Goal: Task Accomplishment & Management: Manage account settings

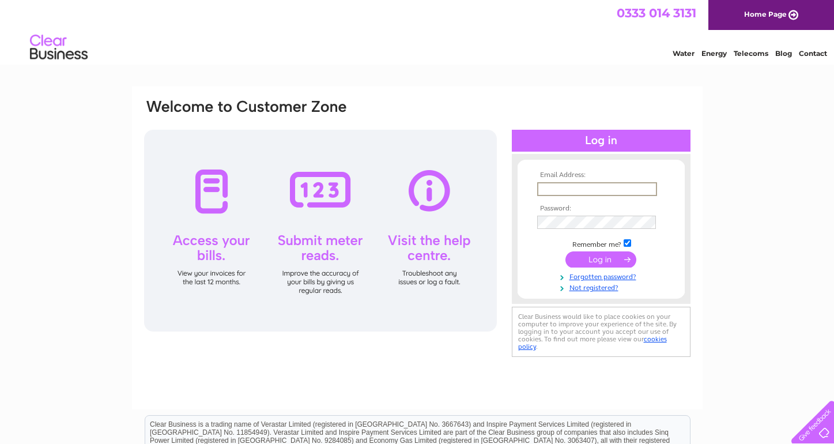
type input "sales@marklittlewoodagencies.co.uk"
click at [601, 259] on input "submit" at bounding box center [600, 259] width 71 height 16
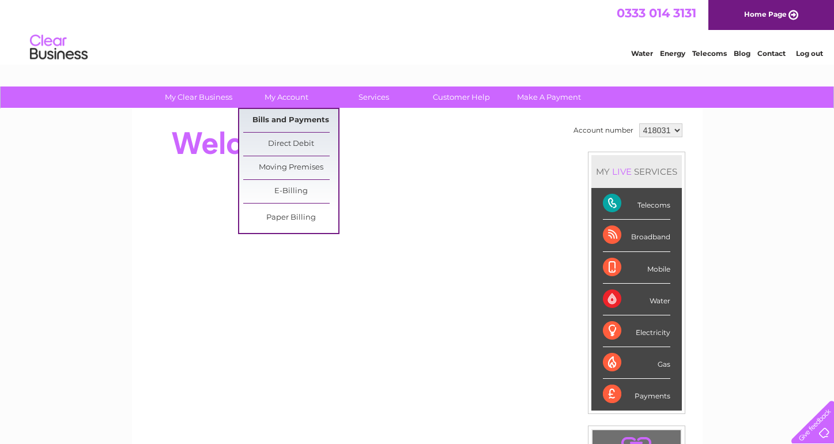
click at [279, 119] on link "Bills and Payments" at bounding box center [290, 120] width 95 height 23
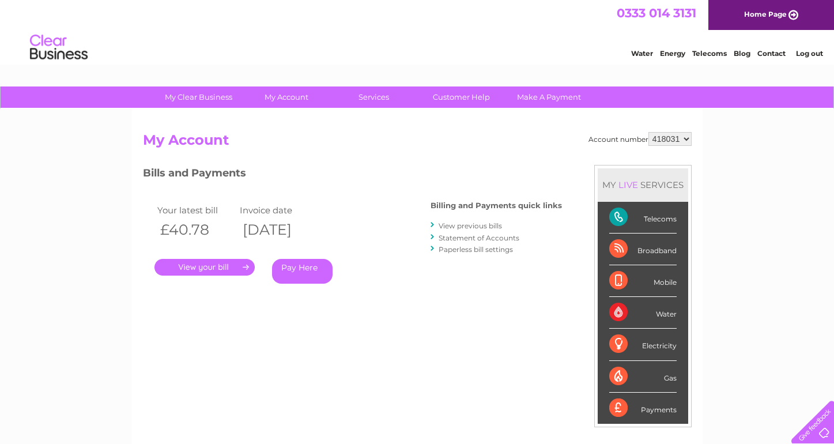
click at [244, 265] on link "." at bounding box center [204, 267] width 100 height 17
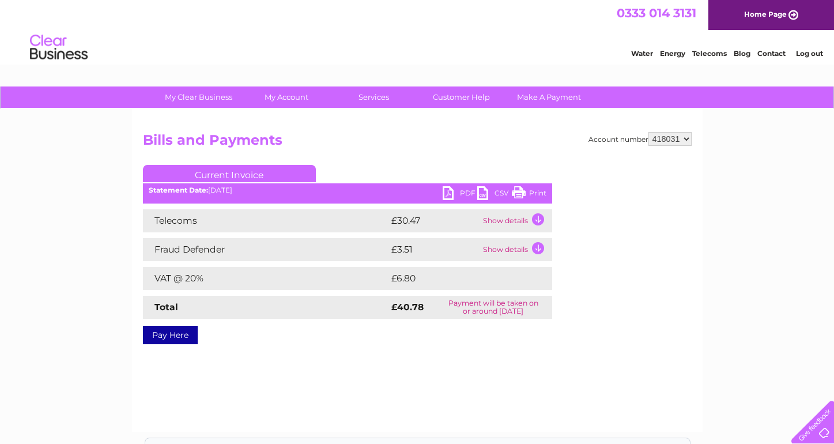
click at [519, 192] on link "Print" at bounding box center [529, 194] width 35 height 17
click at [242, 174] on link "Current Invoice" at bounding box center [229, 173] width 173 height 17
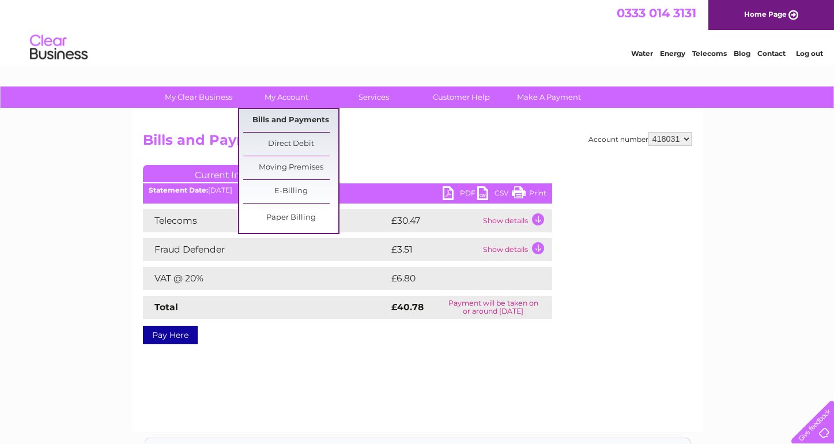
click at [279, 116] on link "Bills and Payments" at bounding box center [290, 120] width 95 height 23
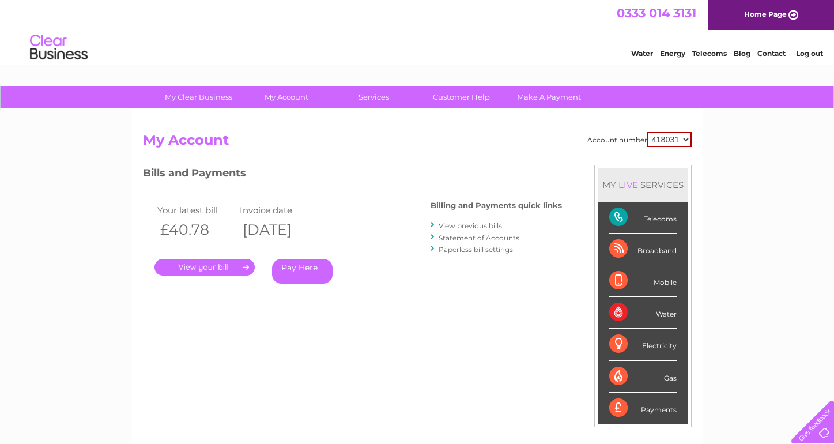
click at [469, 224] on link "View previous bills" at bounding box center [469, 225] width 63 height 9
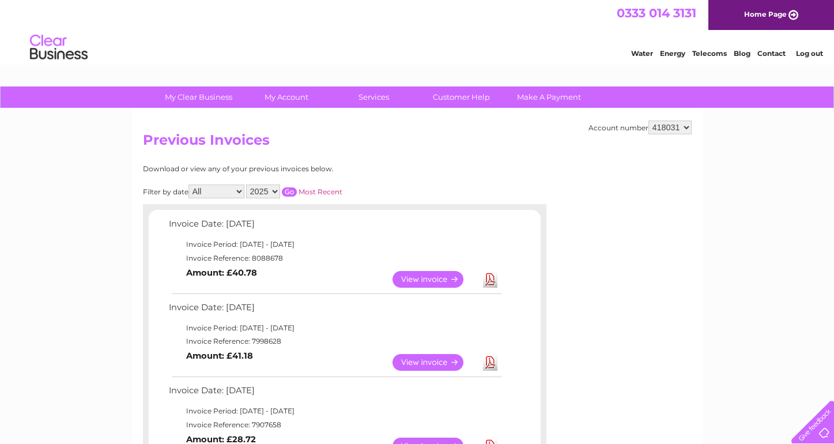
click at [420, 358] on link "View" at bounding box center [434, 362] width 85 height 17
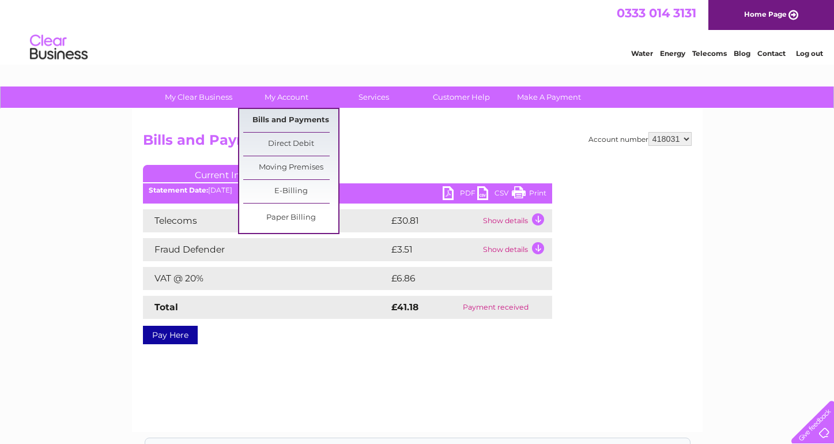
click at [290, 115] on link "Bills and Payments" at bounding box center [290, 120] width 95 height 23
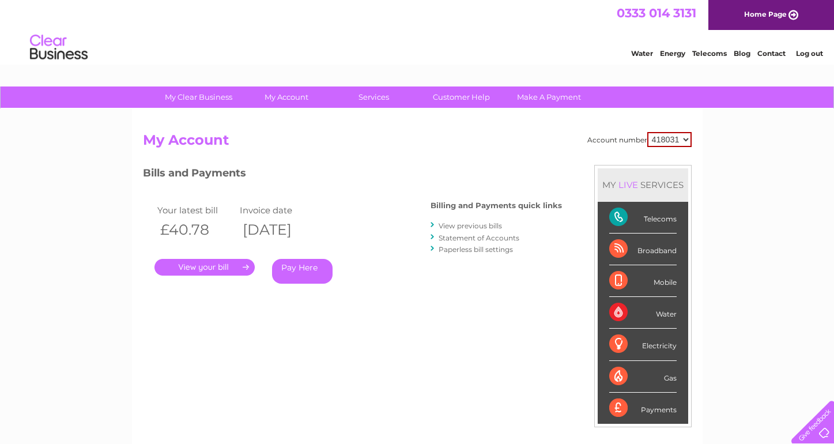
click at [484, 222] on link "View previous bills" at bounding box center [469, 225] width 63 height 9
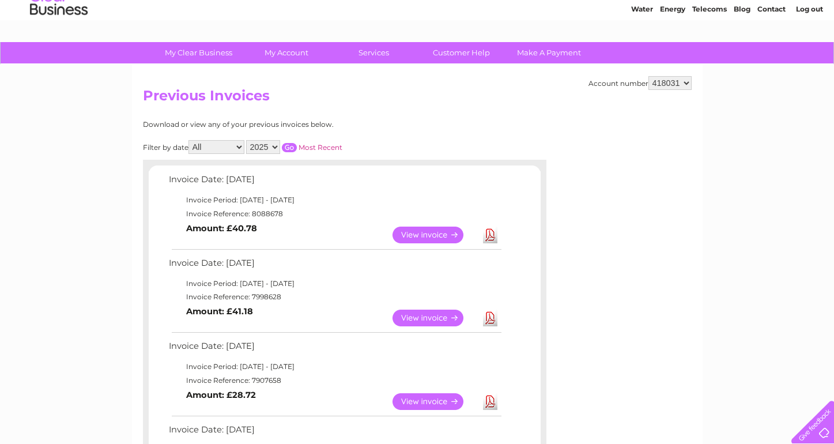
scroll to position [74, 0]
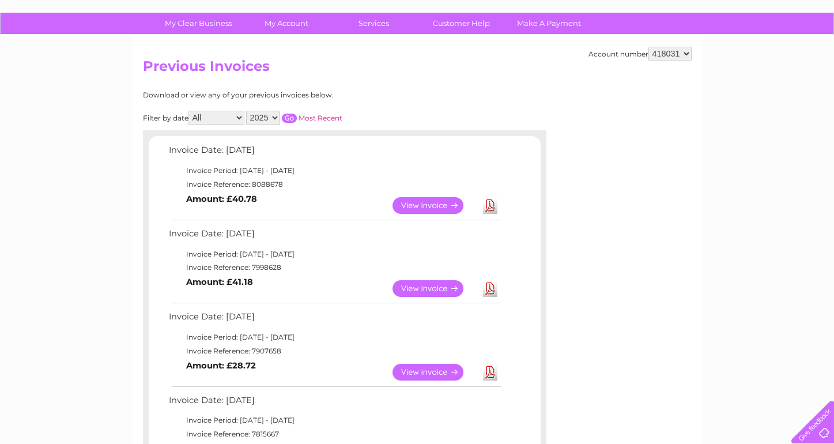
click at [409, 367] on link "View" at bounding box center [434, 372] width 85 height 17
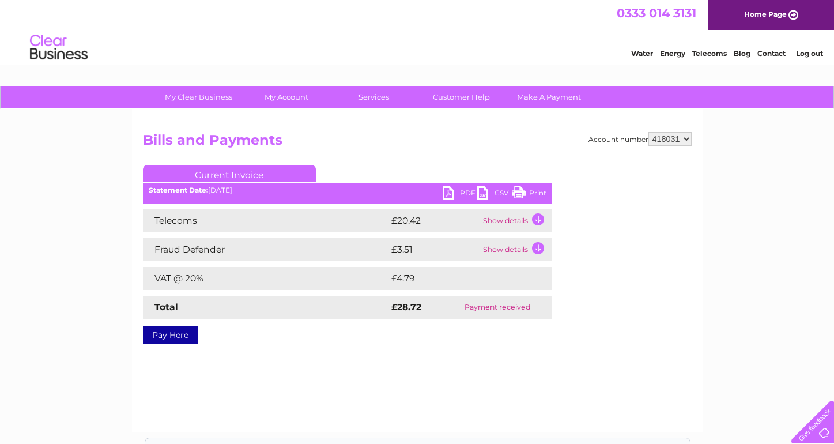
click at [521, 190] on link "Print" at bounding box center [529, 194] width 35 height 17
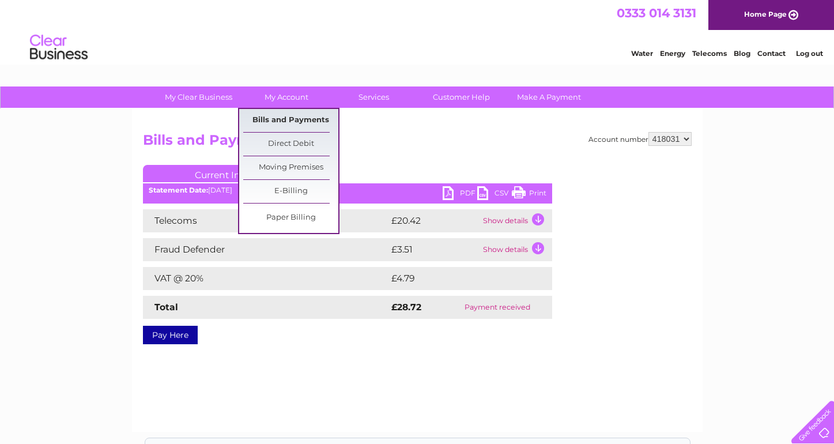
click at [273, 122] on link "Bills and Payments" at bounding box center [290, 120] width 95 height 23
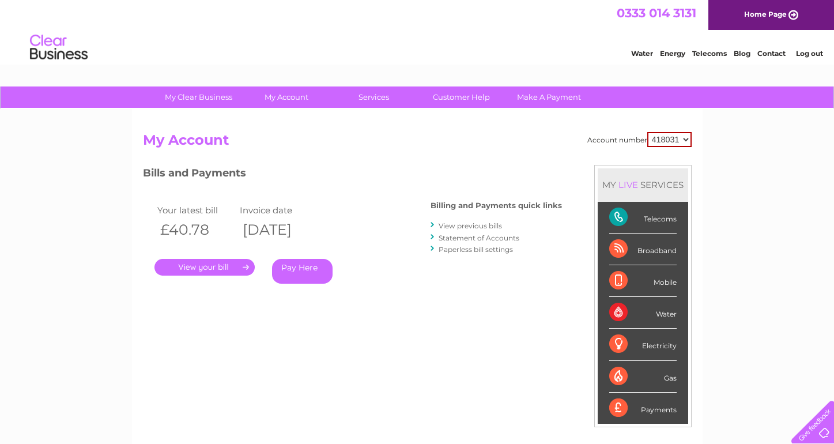
click at [487, 224] on link "View previous bills" at bounding box center [469, 225] width 63 height 9
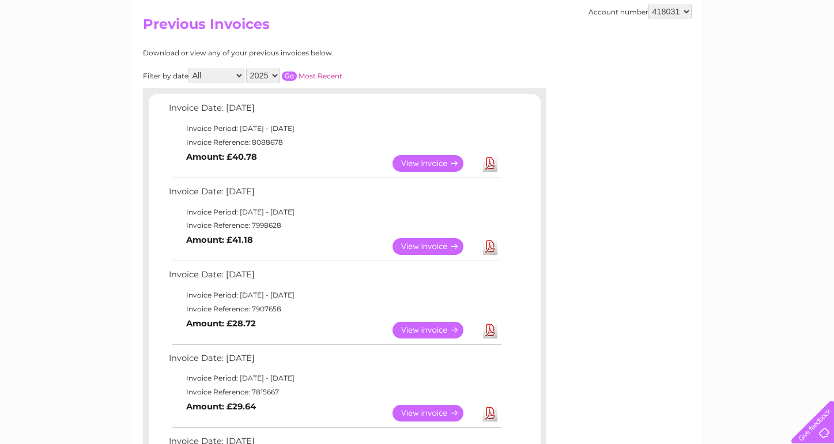
scroll to position [194, 0]
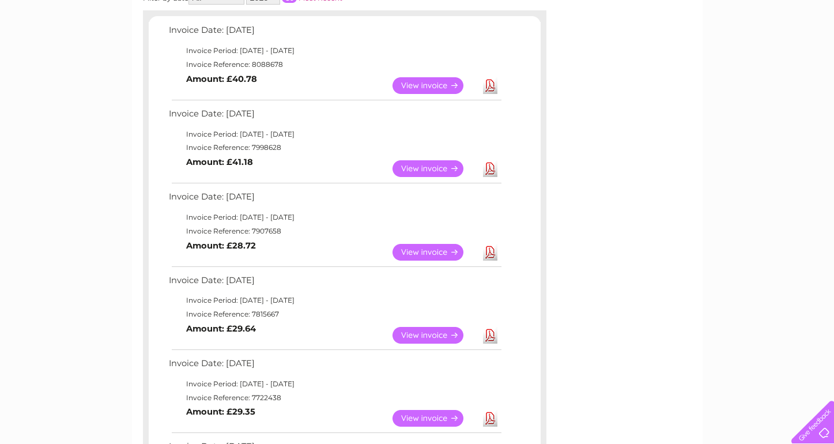
click at [413, 327] on link "View" at bounding box center [434, 335] width 85 height 17
click at [419, 332] on link "View" at bounding box center [434, 335] width 85 height 17
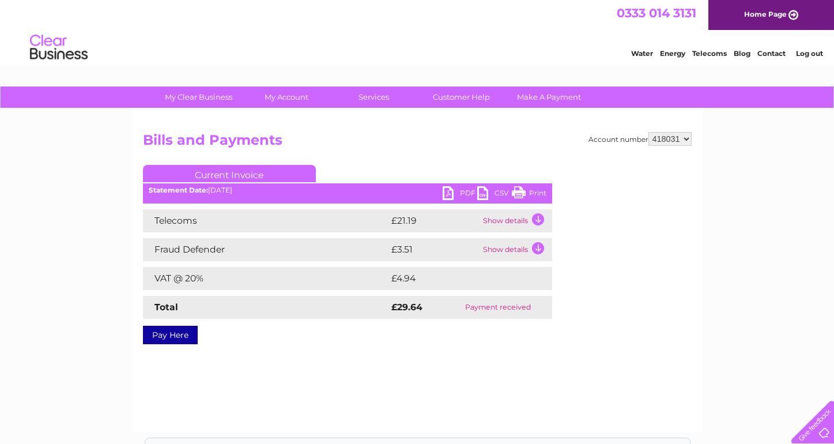
click at [527, 191] on link "Print" at bounding box center [529, 194] width 35 height 17
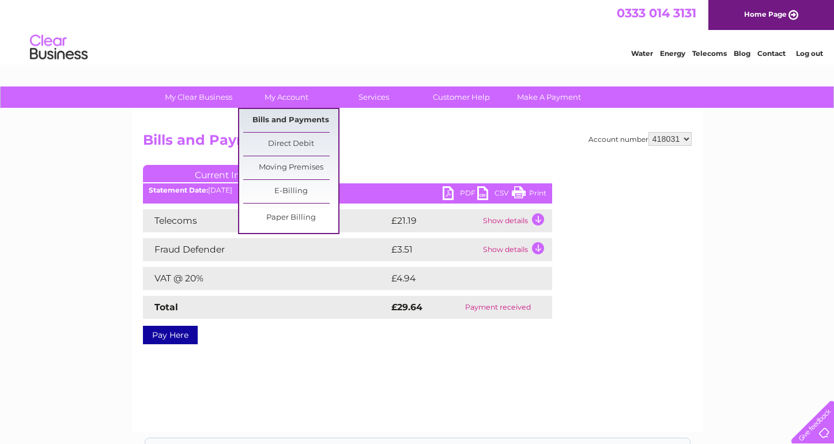
click at [285, 117] on link "Bills and Payments" at bounding box center [290, 120] width 95 height 23
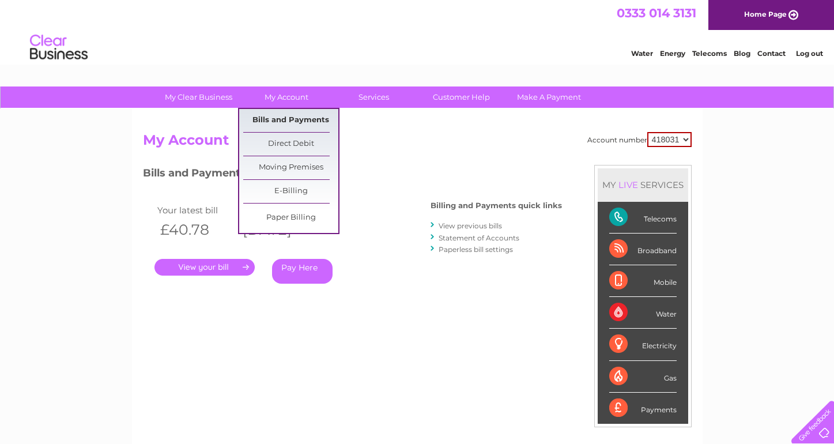
click at [278, 120] on link "Bills and Payments" at bounding box center [290, 120] width 95 height 23
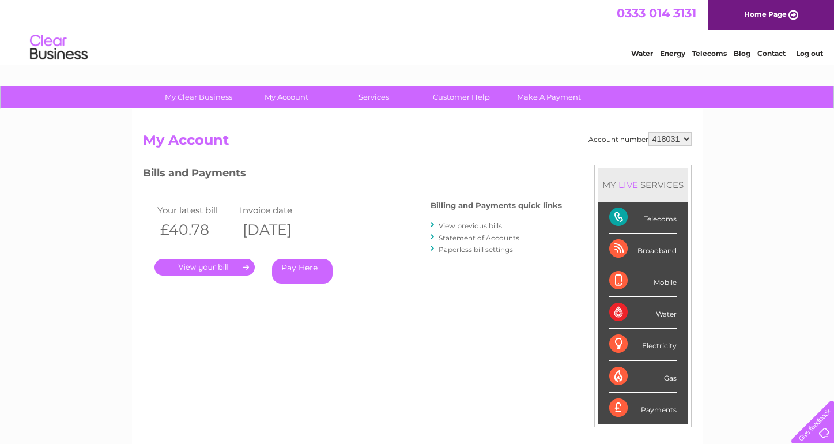
click at [205, 263] on link "." at bounding box center [204, 267] width 100 height 17
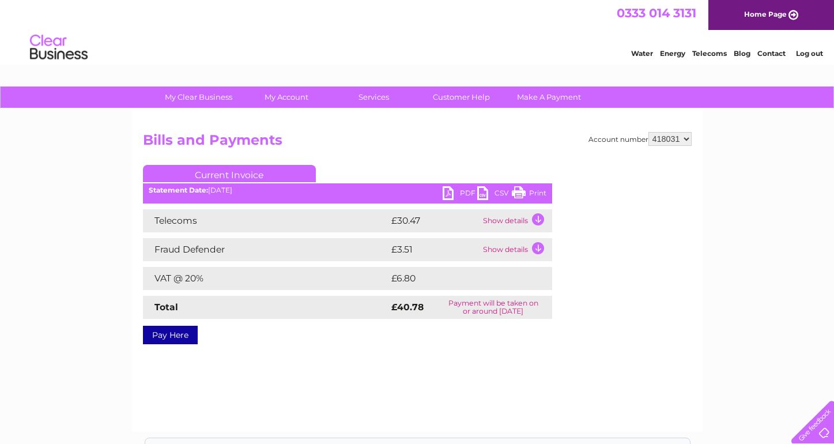
click at [537, 219] on td "Show details" at bounding box center [516, 220] width 72 height 23
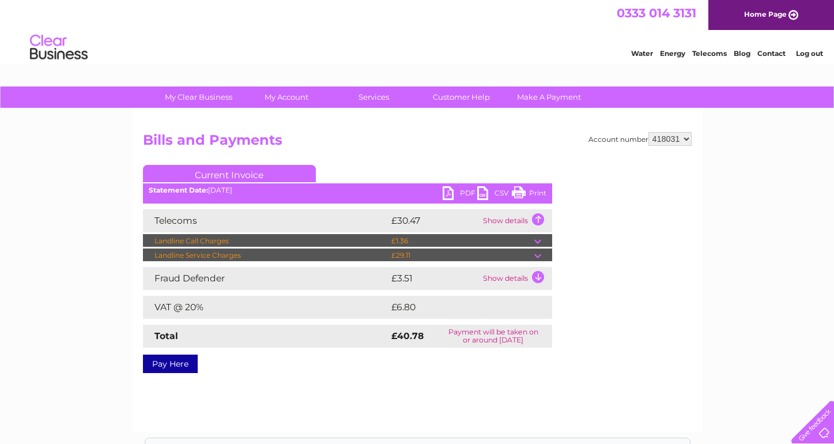
drag, startPoint x: 529, startPoint y: 252, endPoint x: 535, endPoint y: 256, distance: 6.6
click at [530, 253] on td "£29.11" at bounding box center [461, 255] width 146 height 14
click at [537, 257] on td at bounding box center [543, 255] width 18 height 14
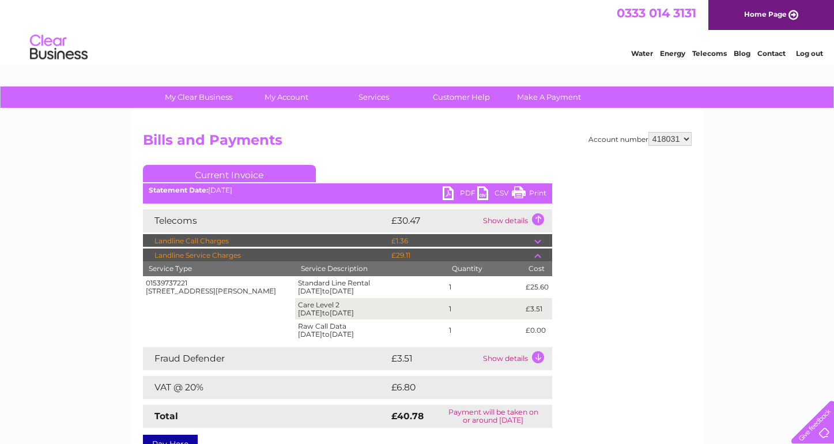
click at [537, 354] on td "Show details" at bounding box center [516, 358] width 72 height 23
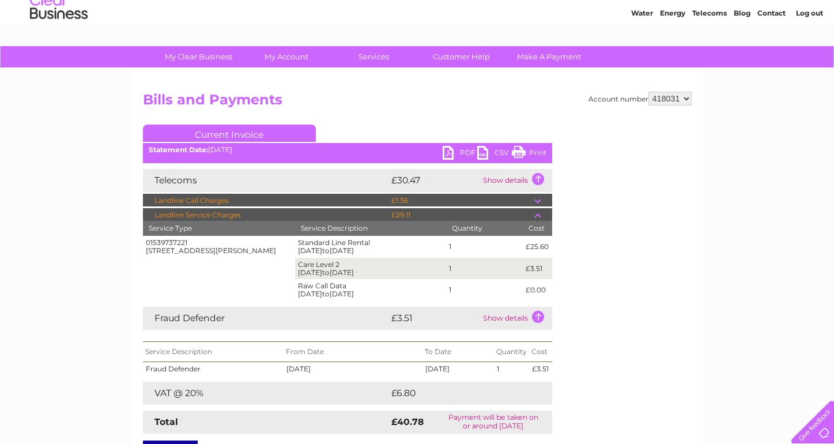
scroll to position [52, 0]
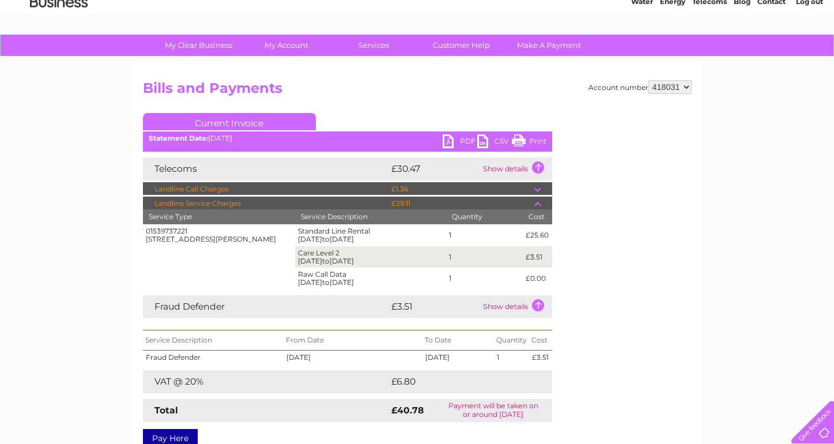
click at [538, 188] on td at bounding box center [543, 189] width 18 height 14
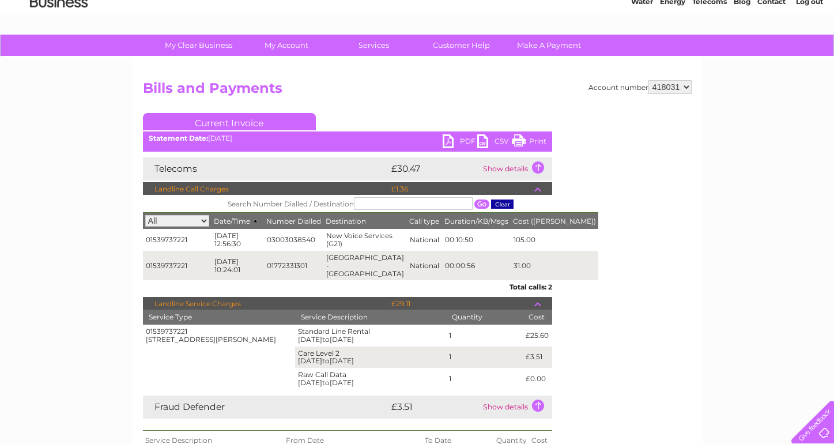
click at [533, 139] on link "Print" at bounding box center [529, 142] width 35 height 17
click at [813, 2] on link "Log out" at bounding box center [809, 1] width 27 height 9
